Goal: Find specific page/section: Find specific page/section

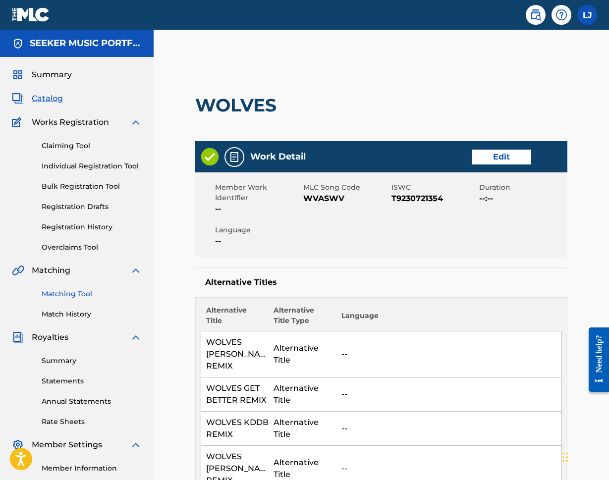
click at [73, 296] on link "Matching Tool" at bounding box center [92, 294] width 100 height 10
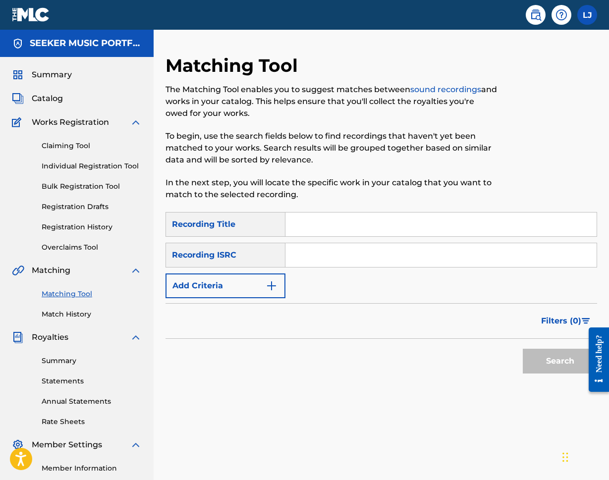
click at [320, 226] on input "Search Form" at bounding box center [441, 225] width 311 height 24
click at [66, 315] on link "Match History" at bounding box center [92, 314] width 100 height 10
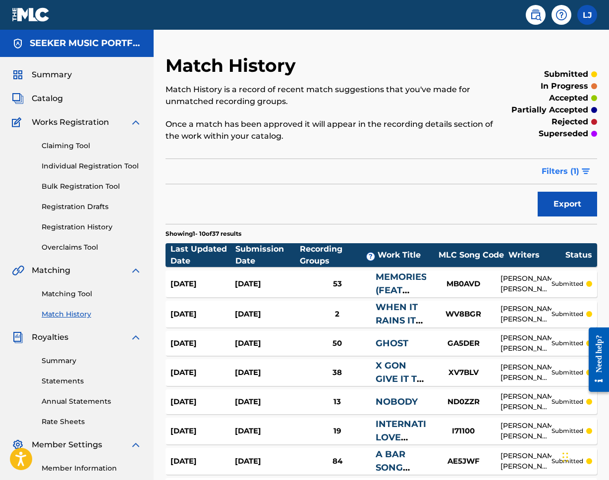
click at [566, 178] on button "Filters ( 1 )" at bounding box center [566, 171] width 61 height 25
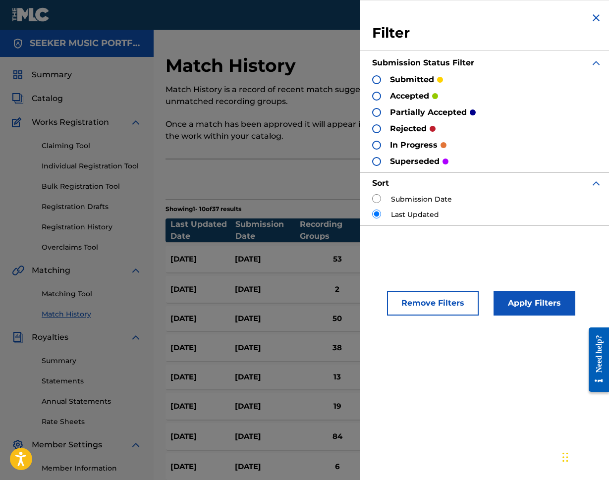
click at [376, 114] on div at bounding box center [376, 112] width 9 height 9
click at [377, 132] on div at bounding box center [376, 128] width 9 height 9
click at [546, 300] on button "Apply Filters" at bounding box center [535, 303] width 82 height 25
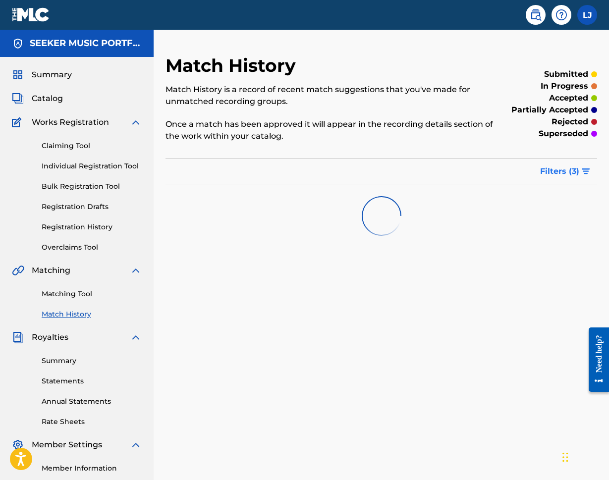
click at [573, 173] on span "Filters ( 3 )" at bounding box center [559, 172] width 39 height 12
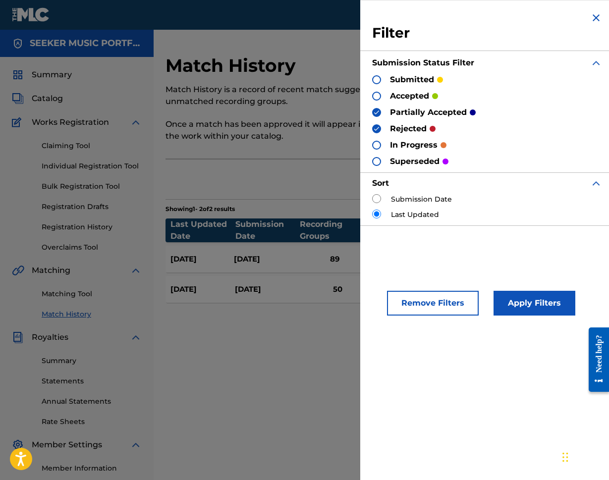
click at [344, 367] on div "Match History Match History is a record of recent match suggestions that you've…" at bounding box center [382, 301] width 456 height 492
click at [592, 17] on img at bounding box center [597, 18] width 12 height 12
